Goal: Navigation & Orientation: Find specific page/section

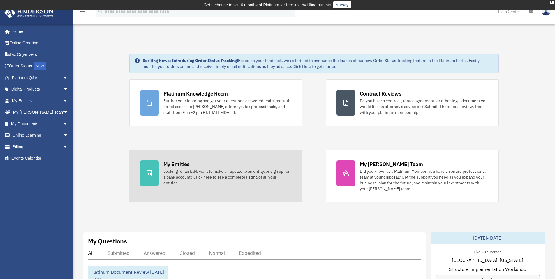
click at [177, 161] on div "My Entities" at bounding box center [176, 163] width 26 height 7
click at [140, 172] on div at bounding box center [149, 173] width 19 height 26
click at [172, 162] on div "My Entities" at bounding box center [176, 163] width 26 height 7
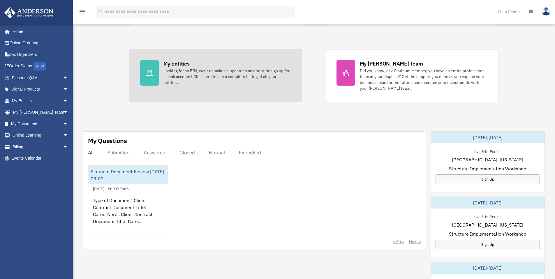
scroll to position [101, 0]
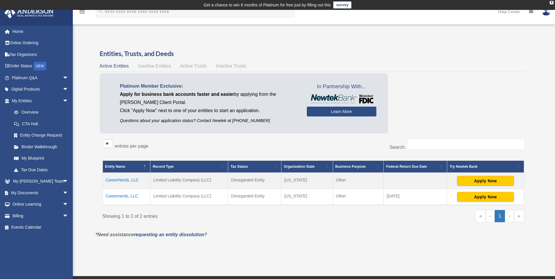
click at [126, 196] on td "Careernerds, LLC" at bounding box center [127, 197] width 48 height 16
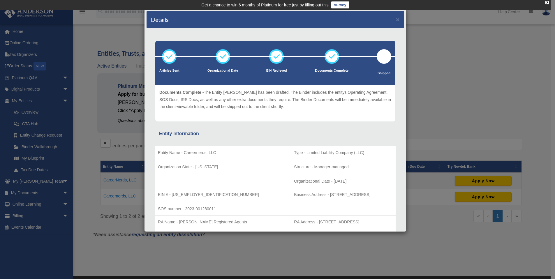
click at [136, 151] on div "Details × Articles Sent Organizational Date" at bounding box center [277, 139] width 555 height 279
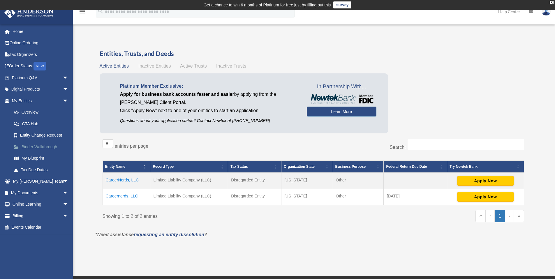
click at [41, 147] on link "Binder Walkthrough" at bounding box center [42, 147] width 69 height 12
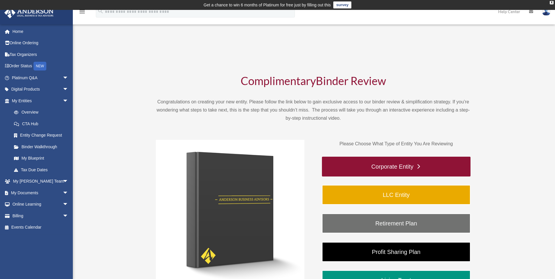
click at [385, 167] on link "Corporate Entity" at bounding box center [396, 167] width 149 height 20
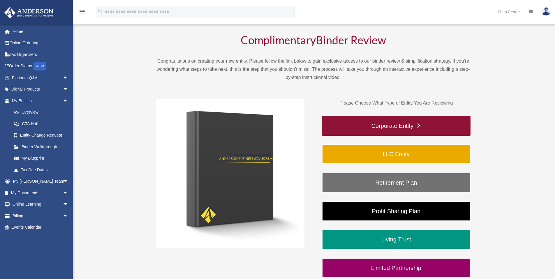
scroll to position [44, 0]
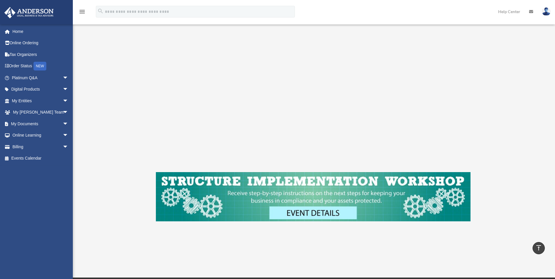
scroll to position [94, 0]
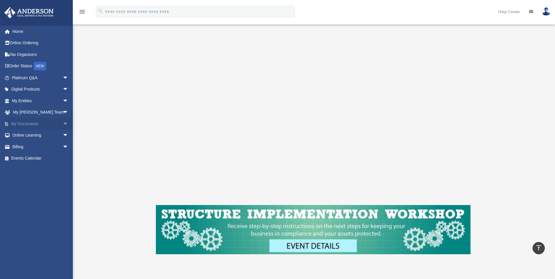
click at [43, 123] on link "My Documents arrow_drop_down" at bounding box center [40, 124] width 73 height 12
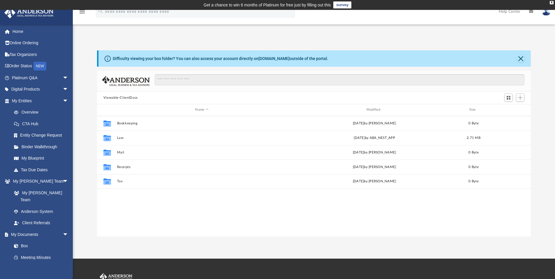
scroll to position [128, 429]
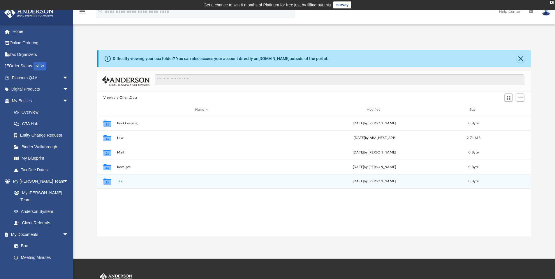
click at [122, 180] on button "Tax" at bounding box center [202, 181] width 170 height 4
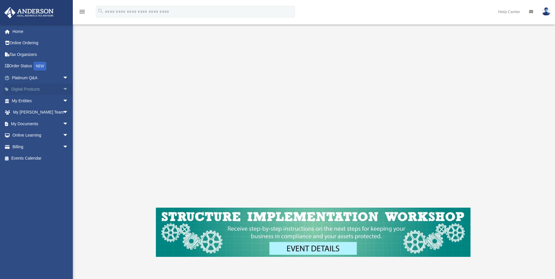
scroll to position [94, 0]
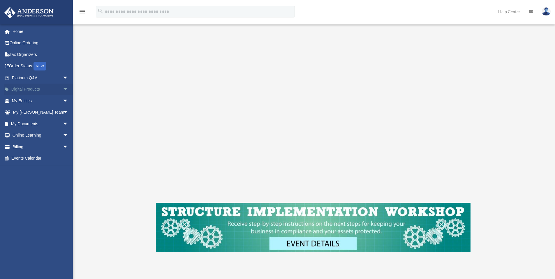
click at [45, 91] on link "Digital Products arrow_drop_down" at bounding box center [40, 90] width 73 height 12
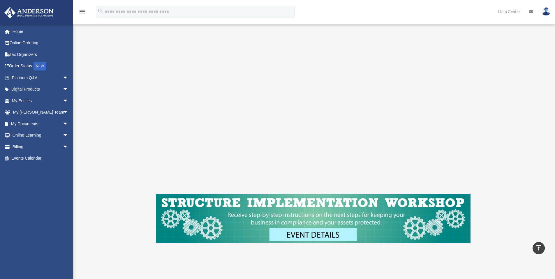
scroll to position [104, 0]
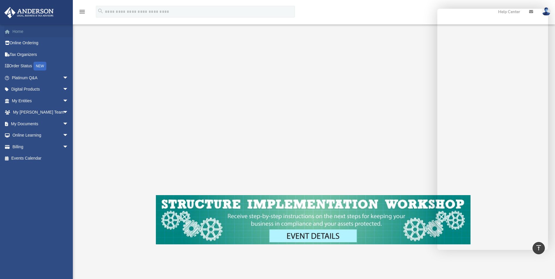
click at [26, 32] on link "Home" at bounding box center [40, 32] width 73 height 12
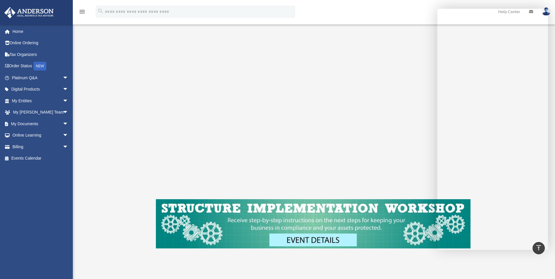
scroll to position [0, 0]
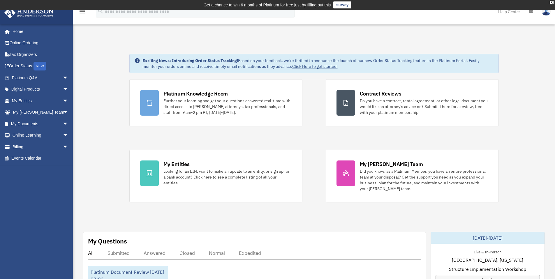
click at [546, 13] on img at bounding box center [546, 11] width 9 height 8
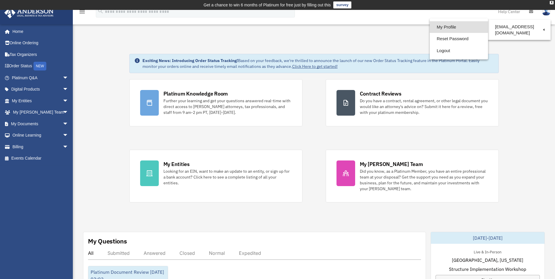
click at [454, 25] on link "My Profile" at bounding box center [459, 27] width 58 height 12
